Goal: Find specific page/section: Find specific page/section

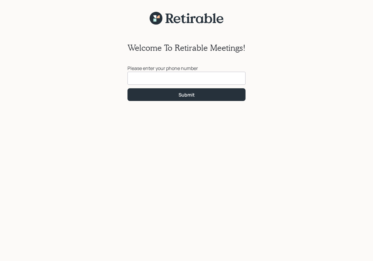
click at [160, 82] on input at bounding box center [186, 78] width 118 height 13
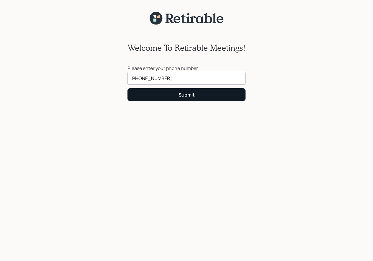
type input "[PHONE_NUMBER]"
click at [184, 94] on div "Submit" at bounding box center [186, 94] width 16 height 6
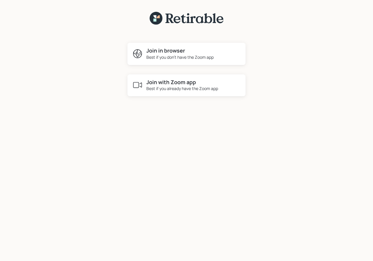
click at [187, 83] on h4 "Join with Zoom app" at bounding box center [182, 82] width 72 height 6
